Goal: Task Accomplishment & Management: Complete application form

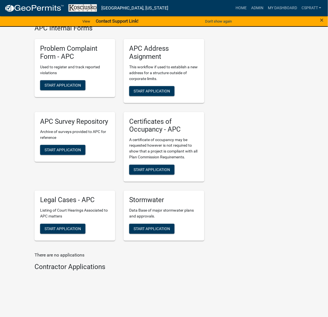
scroll to position [1566, 0]
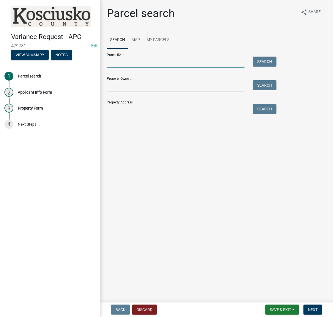
click at [126, 68] on input "Parcel ID:" at bounding box center [176, 62] width 138 height 11
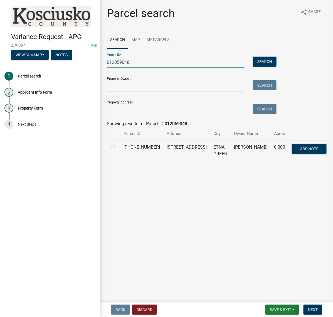
type input "012059048"
click at [117, 144] on label at bounding box center [117, 144] width 0 height 0
click at [117, 147] on input "radio" at bounding box center [119, 146] width 4 height 4
radio input "true"
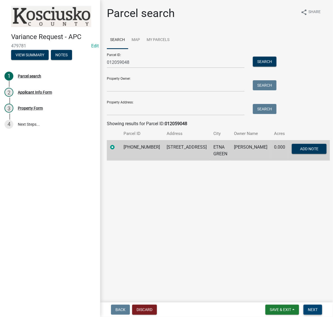
click at [313, 307] on span "Next" at bounding box center [313, 309] width 10 height 4
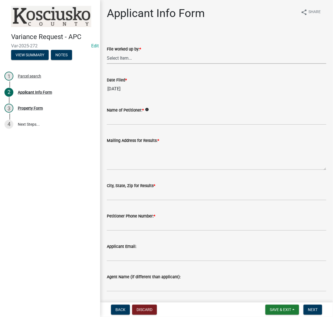
click at [129, 64] on select "Select Item... MMS LT AT CS [PERSON_NAME]" at bounding box center [217, 57] width 220 height 11
click at [109, 64] on select "Select Item... MMS LT AT CS [PERSON_NAME]" at bounding box center [217, 57] width 220 height 11
select select "c872cdc8-ca01-49f1-a213-e4b05fa58cd2"
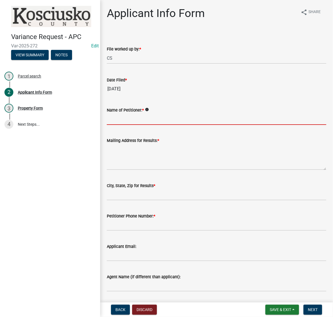
click at [120, 125] on input "Name of Petitioner: *" at bounding box center [217, 118] width 220 height 11
type input "[PERSON_NAME]"
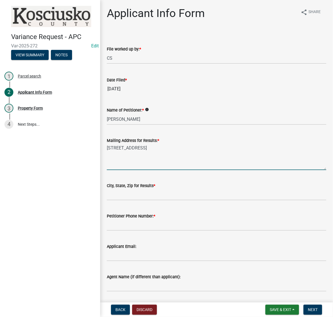
type textarea "[STREET_ADDRESS]"
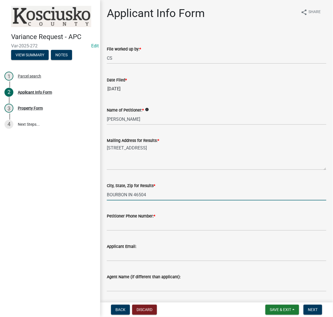
type input "BOURBON IN 46504"
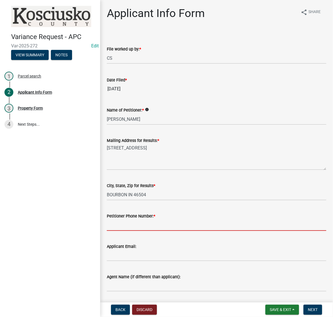
click at [127, 231] on input "Petitioner Phone Number: *" at bounding box center [217, 224] width 220 height 11
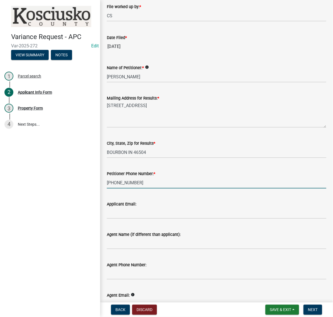
scroll to position [104, 0]
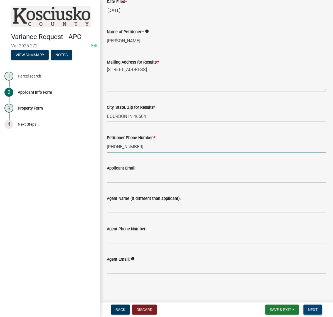
type input "[PHONE_NUMBER]"
click at [307, 304] on button "Next" at bounding box center [313, 309] width 19 height 10
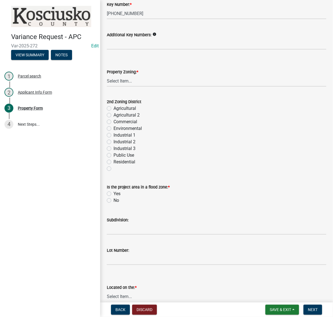
scroll to position [209, 0]
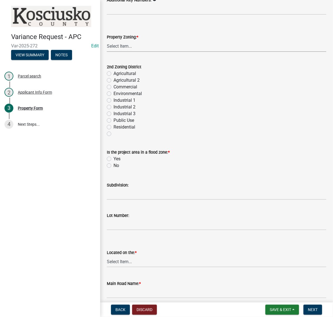
click at [134, 52] on select "Select Item... Agricultural Agricultural 2 Commercial Environmental Industrial …" at bounding box center [217, 45] width 220 height 11
click at [109, 52] on select "Select Item... Agricultural Agricultural 2 Commercial Environmental Industrial …" at bounding box center [217, 45] width 220 height 11
select select "1146270b-2111-4e23-bf7f-74ce85cf7041"
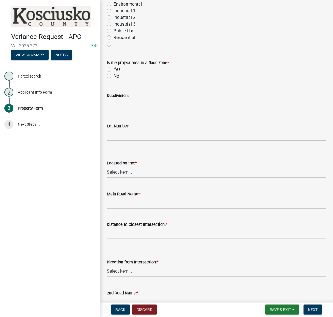
scroll to position [313, 0]
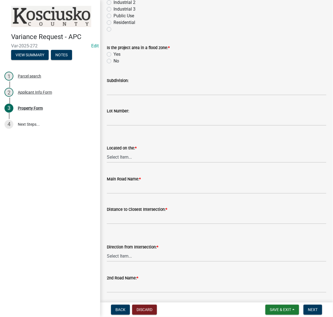
click at [114, 64] on label "No" at bounding box center [117, 61] width 6 height 7
click at [114, 61] on input "No" at bounding box center [116, 60] width 4 height 4
radio input "true"
drag, startPoint x: 125, startPoint y: 187, endPoint x: 123, endPoint y: 182, distance: 5.1
click at [125, 95] on input "Subdivision:" at bounding box center [217, 89] width 220 height 11
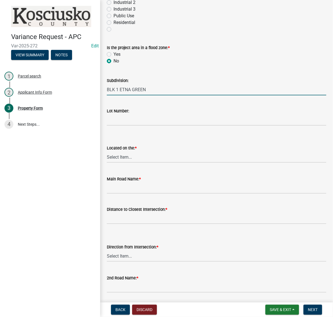
type input "BLK 1 ETNA GREEN"
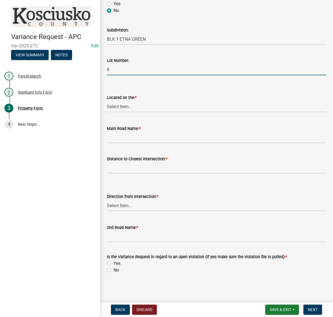
scroll to position [383, 0]
type input "8"
click at [138, 112] on select "Select Item... North Northeast Northwest South Southeast Southwest West East" at bounding box center [217, 106] width 220 height 11
click at [109, 112] on select "Select Item... North Northeast Northwest South Southeast Southwest West East" at bounding box center [217, 106] width 220 height 11
select select "dd23c302-fd8e-4dc5-81ce-e8ac1d060e01"
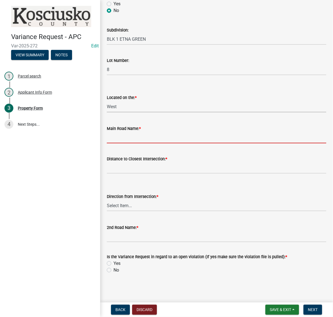
click at [116, 143] on input "Main Road Name: *" at bounding box center [217, 137] width 220 height 11
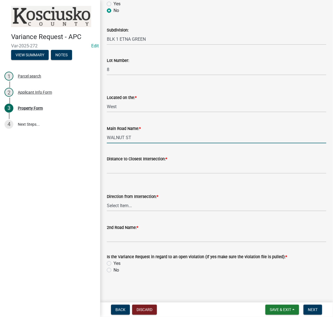
type input "WALNUT ST"
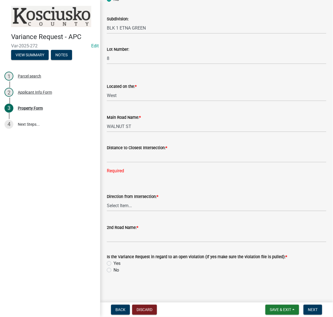
scroll to position [487, 0]
click at [117, 162] on input "text" at bounding box center [217, 156] width 220 height 11
type input "179"
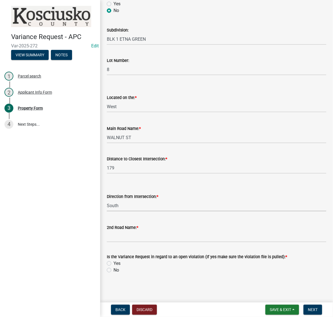
click at [109, 211] on select "Select Item... North Northeast Northwest South Southeast Southwest East West" at bounding box center [217, 205] width 220 height 11
select select "8c3b6099-7925-4df4-a459-01e50184b84c"
click at [128, 231] on input "2nd Road Name: *" at bounding box center [217, 236] width 220 height 11
type input "STATE ST"
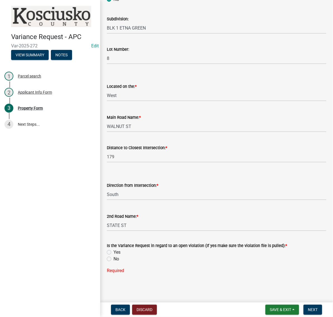
click at [114, 262] on label "No" at bounding box center [117, 258] width 6 height 7
click at [114, 259] on input "No" at bounding box center [116, 257] width 4 height 4
radio input "true"
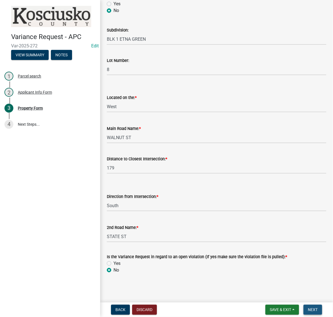
click at [308, 307] on span "Next" at bounding box center [313, 309] width 10 height 4
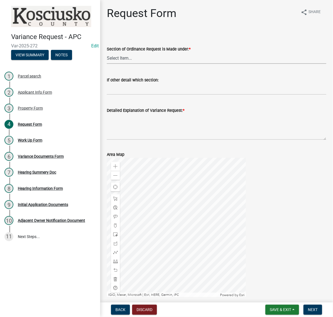
click at [133, 64] on select "Select Item... 2.10 I1 Criteria 2.11 I2 Criteria I3 Criteria 2.15 Lot and Yard …" at bounding box center [217, 57] width 220 height 11
click at [109, 64] on select "Select Item... 2.10 I1 Criteria 2.11 I2 Criteria I3 Criteria 2.15 Lot and Yard …" at bounding box center [217, 57] width 220 height 11
select select "77eb12f8-2a64-4a31-bfec-9b00716b2165"
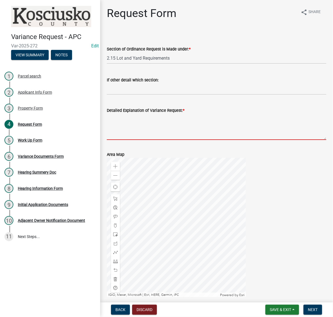
click at [139, 140] on textarea "Detailed Explanation of Variance Request: *" at bounding box center [217, 127] width 220 height 26
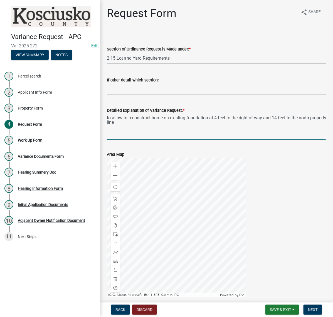
click at [134, 140] on textarea "to allow to reconstruct home on existing foundation at 4 feet to the right of w…" at bounding box center [217, 127] width 220 height 26
click at [166, 140] on textarea "to allow the reconstruct home on existing foundation at 4 feet to the right of …" at bounding box center [217, 127] width 220 height 26
click at [214, 140] on textarea "to allow the reconstruction of a home on existing foundation at 4 feet to the r…" at bounding box center [217, 127] width 220 height 26
click at [259, 140] on textarea "to allow the reconstruction of a home on existing foundation at 4 feet to the r…" at bounding box center [217, 127] width 220 height 26
click at [263, 140] on textarea "to allow the reconstruction of a home on existing foundation with overhangs at …" at bounding box center [217, 127] width 220 height 26
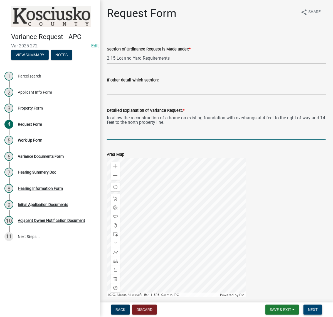
type textarea "to allow the reconstruction of a home on existing foundation with overhangs at …"
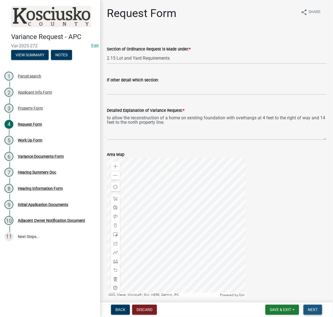
click at [310, 308] on span "Next" at bounding box center [313, 309] width 10 height 4
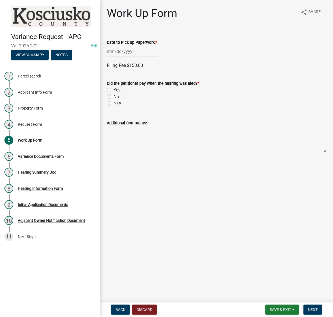
click at [139, 57] on div at bounding box center [132, 51] width 51 height 11
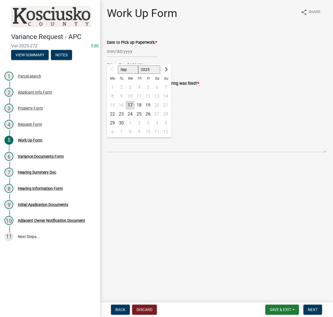
click at [116, 119] on div "22" at bounding box center [112, 114] width 9 height 9
type input "09/22/2025"
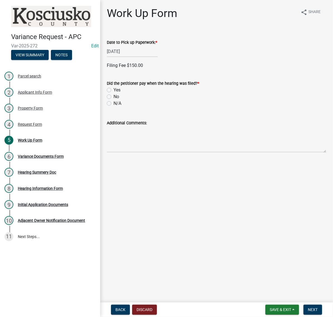
click at [114, 93] on label "Yes" at bounding box center [117, 90] width 7 height 7
click at [114, 90] on input "Yes" at bounding box center [116, 89] width 4 height 4
radio input "true"
click at [114, 145] on label "Check" at bounding box center [120, 141] width 12 height 7
click at [114, 142] on input "Check" at bounding box center [116, 140] width 4 height 4
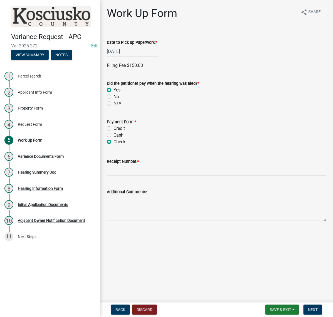
radio input "true"
click at [122, 176] on input "Receipt Number: *" at bounding box center [217, 170] width 220 height 11
type input "023577"
click at [310, 304] on button "Next" at bounding box center [313, 309] width 19 height 10
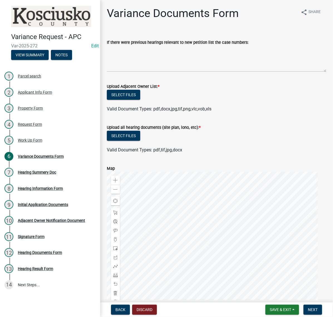
scroll to position [35, 0]
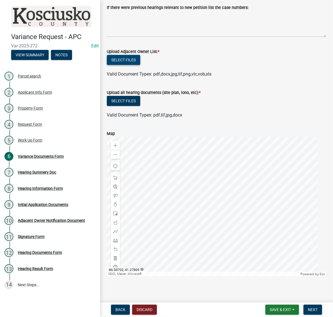
click at [140, 65] on button "Select files" at bounding box center [123, 60] width 33 height 10
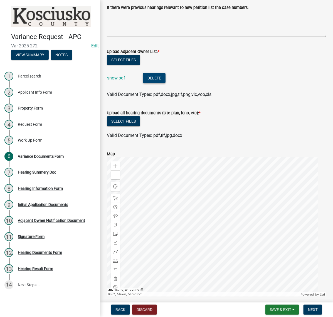
click at [166, 83] on button "Delete" at bounding box center [154, 78] width 23 height 10
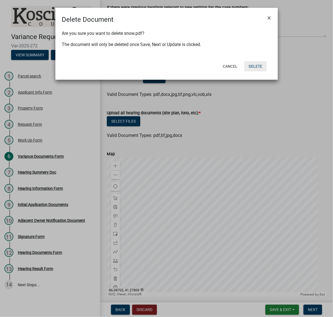
click at [251, 71] on button "Delete" at bounding box center [255, 66] width 23 height 10
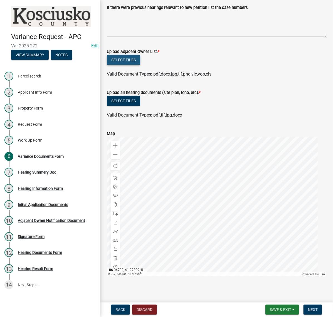
click at [140, 65] on button "Select files" at bounding box center [123, 60] width 33 height 10
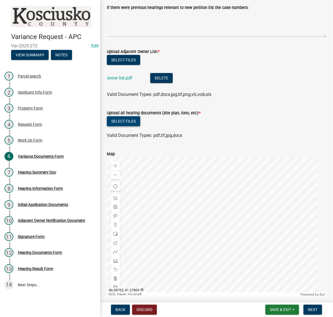
click at [140, 126] on button "Select files" at bounding box center [123, 121] width 33 height 10
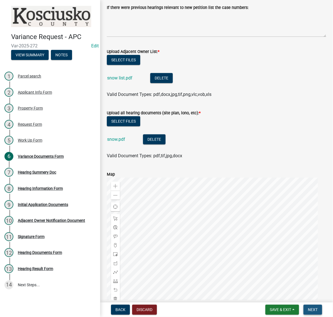
click at [308, 307] on span "Next" at bounding box center [313, 309] width 10 height 4
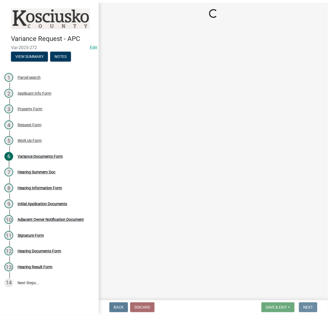
scroll to position [0, 0]
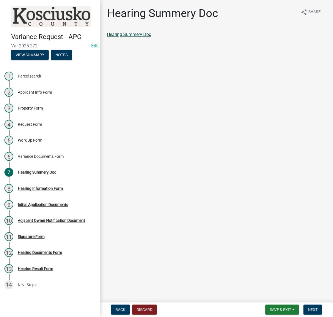
click at [151, 37] on link "Hearing Summery Doc" at bounding box center [129, 34] width 44 height 5
click at [308, 310] on span "Next" at bounding box center [313, 309] width 10 height 4
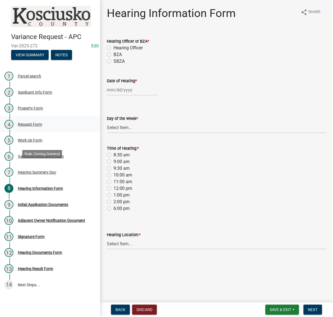
click at [38, 126] on div "Request Form" at bounding box center [30, 124] width 24 height 4
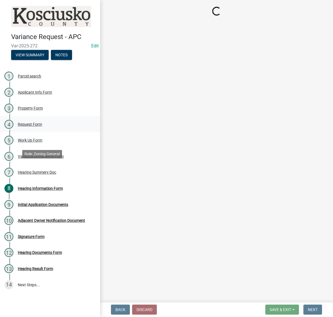
select select "77eb12f8-2a64-4a31-bfec-9b00716b2165"
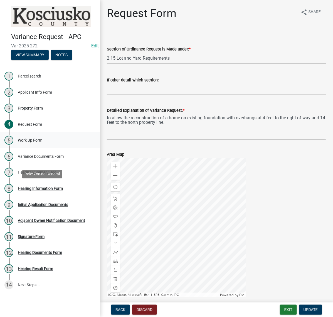
click at [42, 142] on div "Work Up Form" at bounding box center [30, 140] width 24 height 4
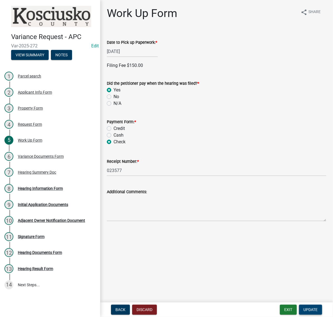
click at [305, 310] on span "Update" at bounding box center [311, 309] width 14 height 4
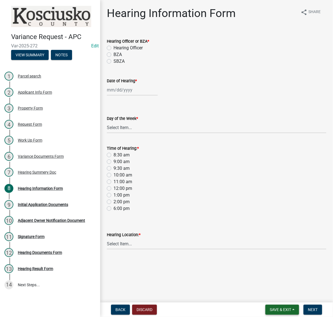
click at [276, 310] on span "Save & Exit" at bounding box center [280, 309] width 21 height 4
click at [268, 290] on button "Save & Exit" at bounding box center [277, 292] width 45 height 13
